Goal: Find specific page/section: Find specific page/section

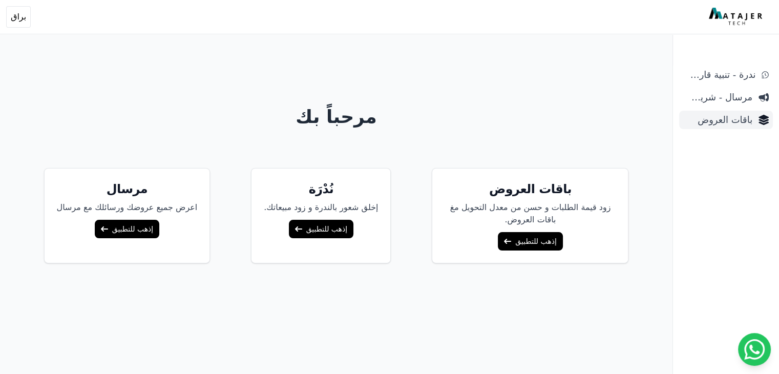
click at [733, 124] on span "باقات العروض" at bounding box center [717, 120] width 69 height 14
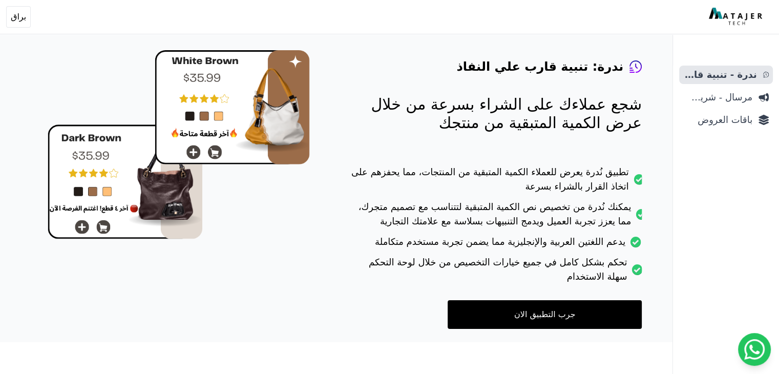
scroll to position [77, 0]
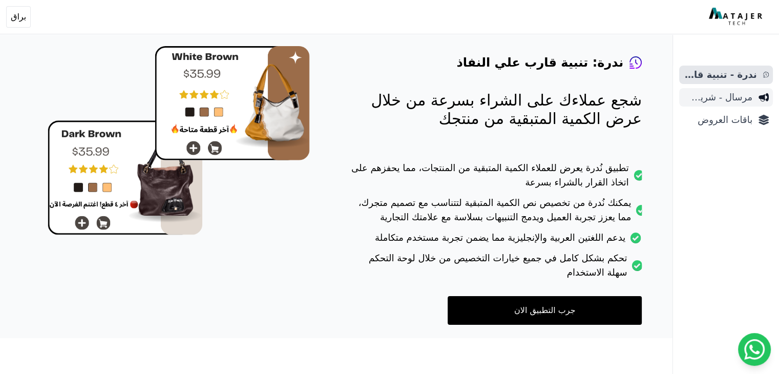
click at [727, 95] on span "مرسال - شريط دعاية" at bounding box center [717, 97] width 69 height 14
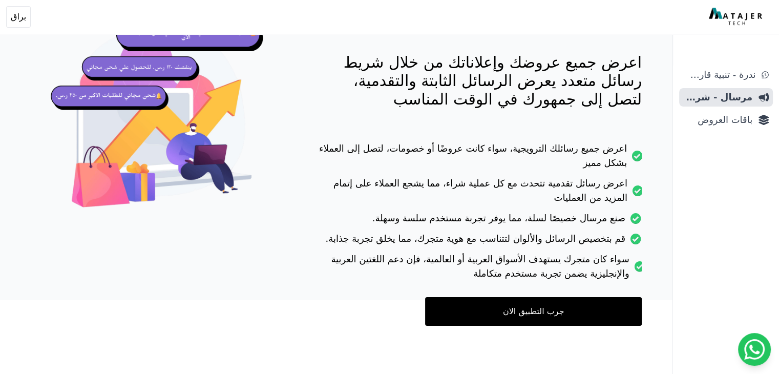
scroll to position [116, 0]
